Goal: Find specific page/section: Find specific page/section

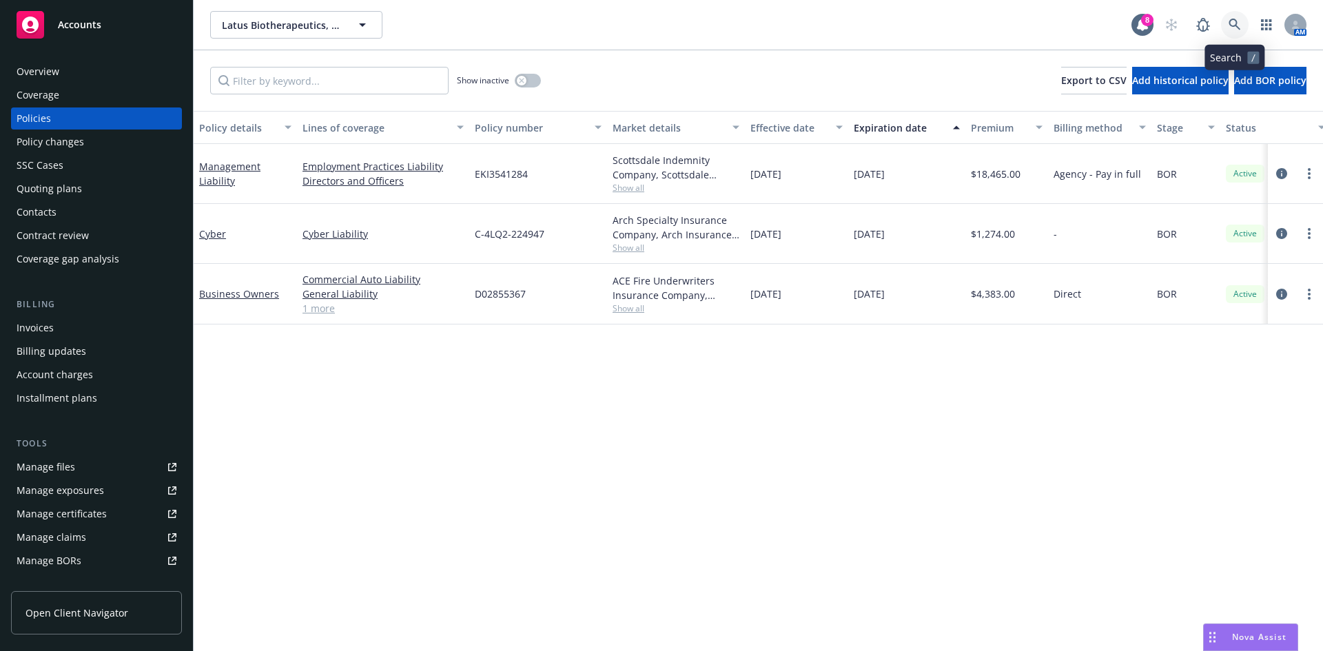
click at [1244, 28] on link at bounding box center [1235, 25] width 28 height 28
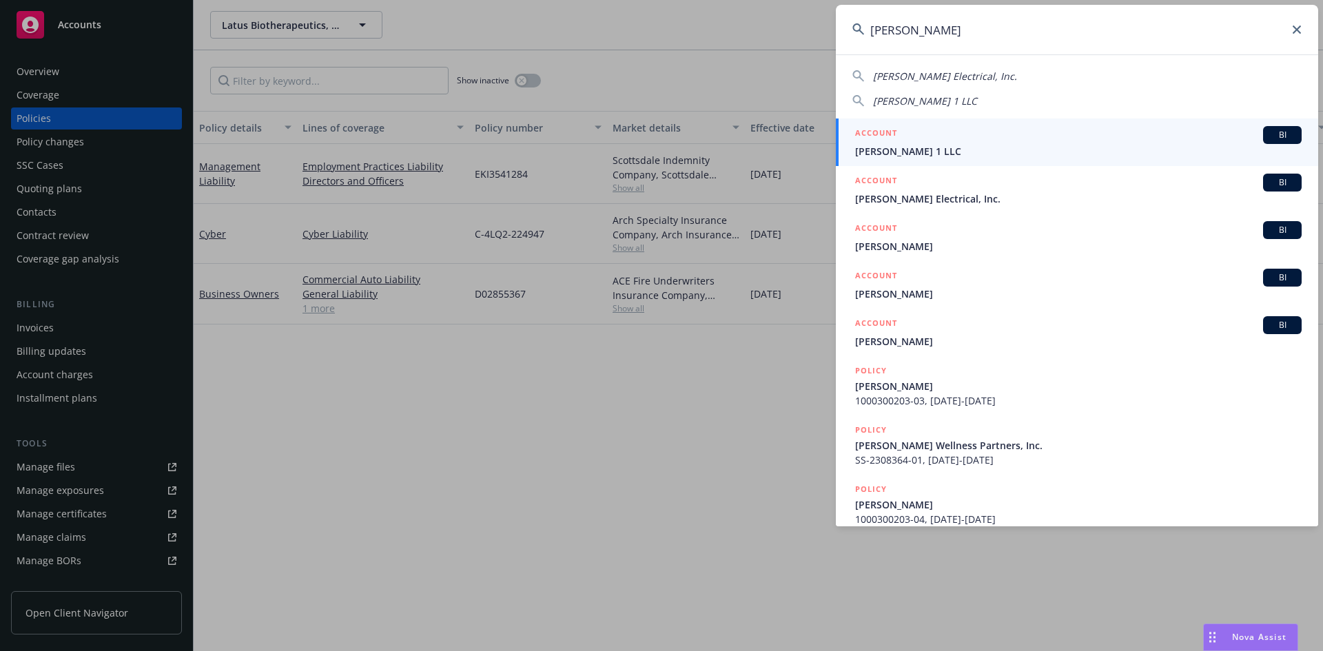
type input "[PERSON_NAME]"
